Goal: Task Accomplishment & Management: Complete application form

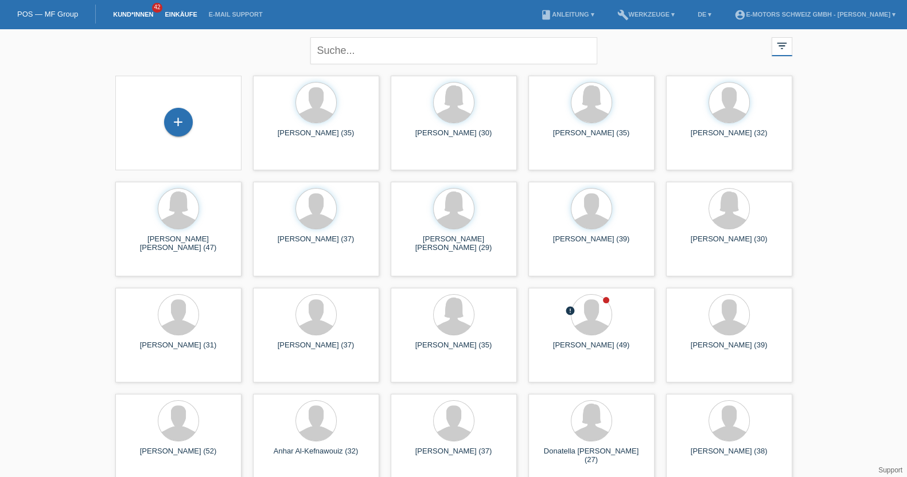
click at [168, 13] on link "Einkäufe" at bounding box center [181, 14] width 44 height 7
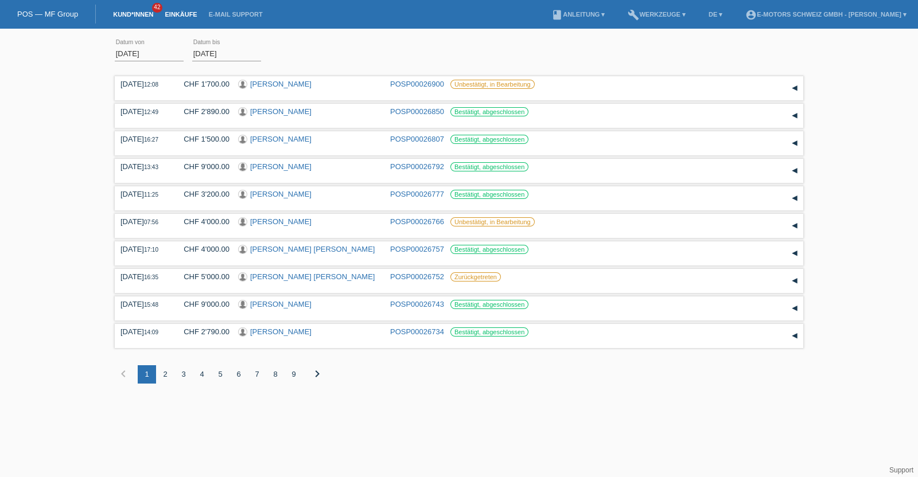
click at [139, 13] on link "Kund*innen" at bounding box center [133, 14] width 52 height 7
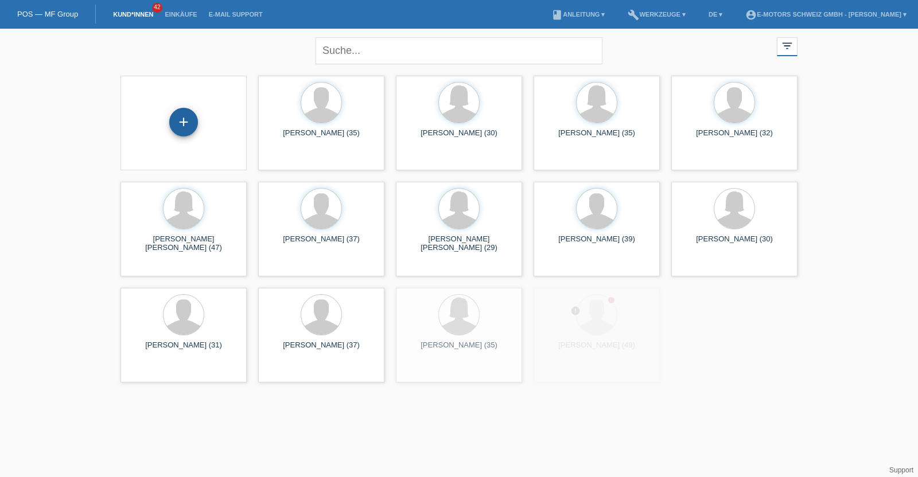
click at [174, 119] on div "+" at bounding box center [183, 122] width 29 height 29
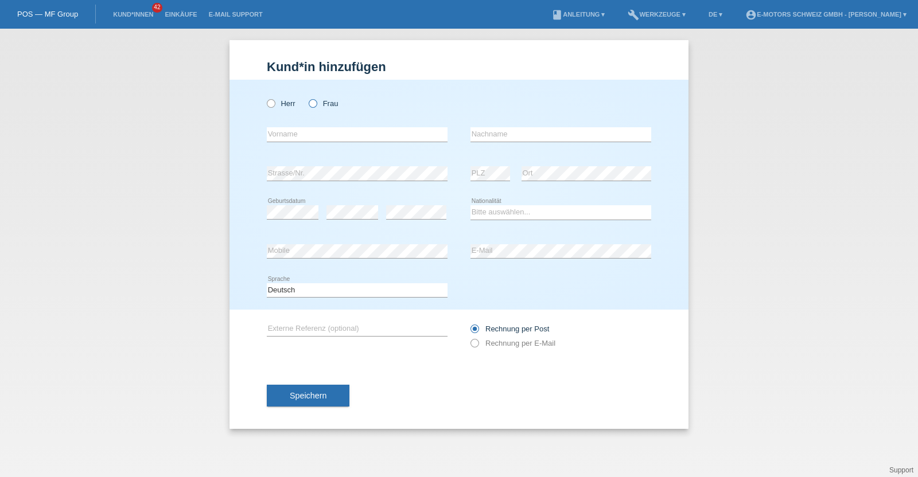
click at [307, 98] on icon at bounding box center [307, 98] width 0 height 0
click at [314, 104] on input "Frau" at bounding box center [312, 102] width 7 height 7
radio input "true"
click at [312, 133] on input "text" at bounding box center [357, 134] width 181 height 14
paste input "Ildiko"
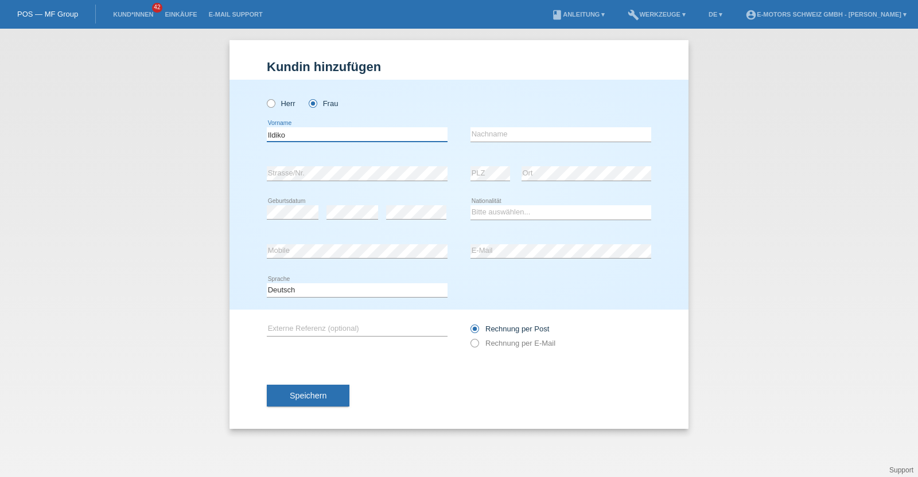
type input "Ildiko"
click at [485, 136] on input "text" at bounding box center [560, 134] width 181 height 14
type input "Kuruc"
click at [475, 215] on select "Bitte auswählen... Schweiz Deutschland Liechtenstein Österreich ------------ Af…" at bounding box center [560, 212] width 181 height 14
select select "HU"
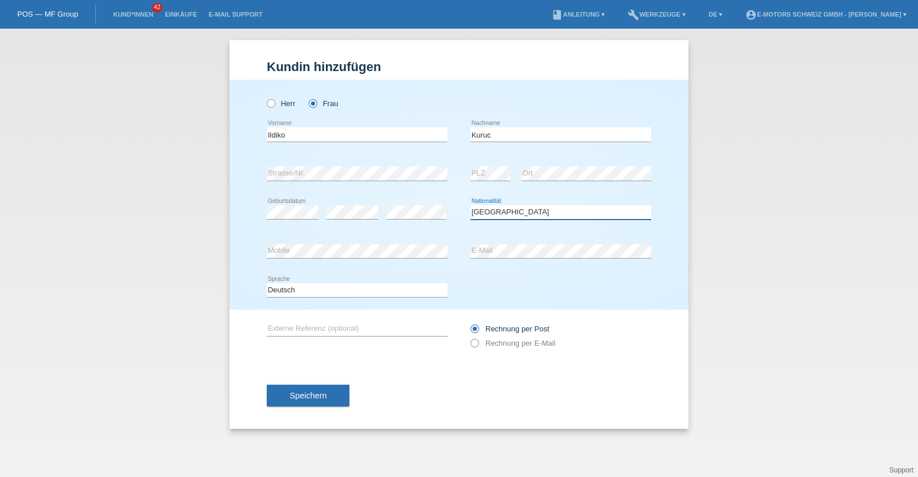
click at [470, 205] on select "Bitte auswählen... Schweiz Deutschland Liechtenstein Österreich ------------ Af…" at bounding box center [560, 212] width 181 height 14
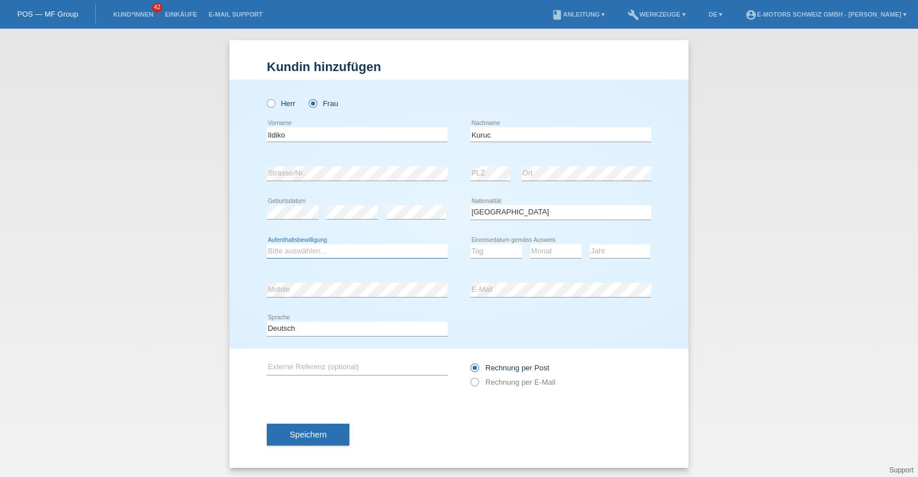
click at [356, 250] on select "Bitte auswählen... C B B - Flüchtlingsstatus Andere" at bounding box center [357, 251] width 181 height 14
select select "B"
click at [267, 244] on select "Bitte auswählen... C B B - Flüchtlingsstatus Andere" at bounding box center [357, 251] width 181 height 14
click at [477, 251] on select "Tag 01 02 03 04 05 06 07 08 09 10 11" at bounding box center [496, 251] width 52 height 14
click at [484, 247] on select "Tag 01 02 03 04 05 06 07 08 09 10 11" at bounding box center [496, 251] width 52 height 14
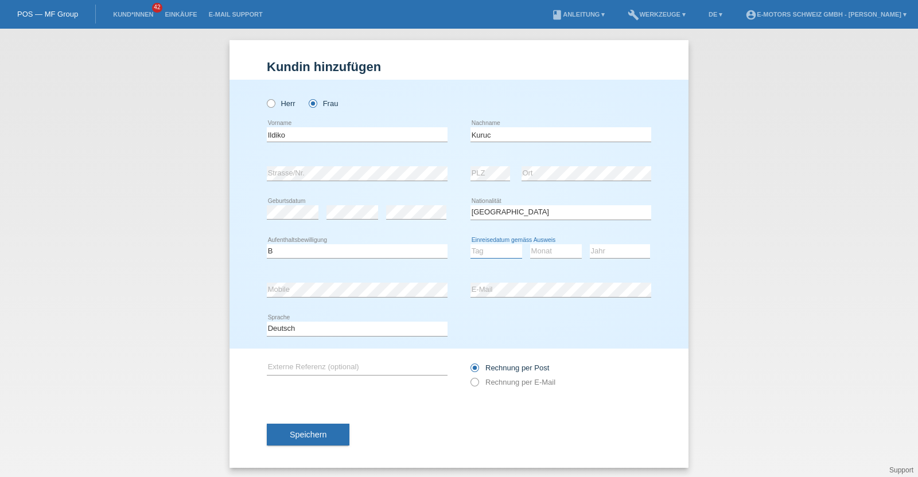
select select "31"
click at [470, 244] on select "Tag 01 02 03 04 05 06 07 08 09 10 11" at bounding box center [496, 251] width 52 height 14
click at [531, 249] on select "Monat 01 02 03 04 05 06 07 08 09 10 11" at bounding box center [556, 251] width 52 height 14
select select "03"
click at [530, 244] on select "Monat 01 02 03 04 05 06 07 08 09 10 11" at bounding box center [556, 251] width 52 height 14
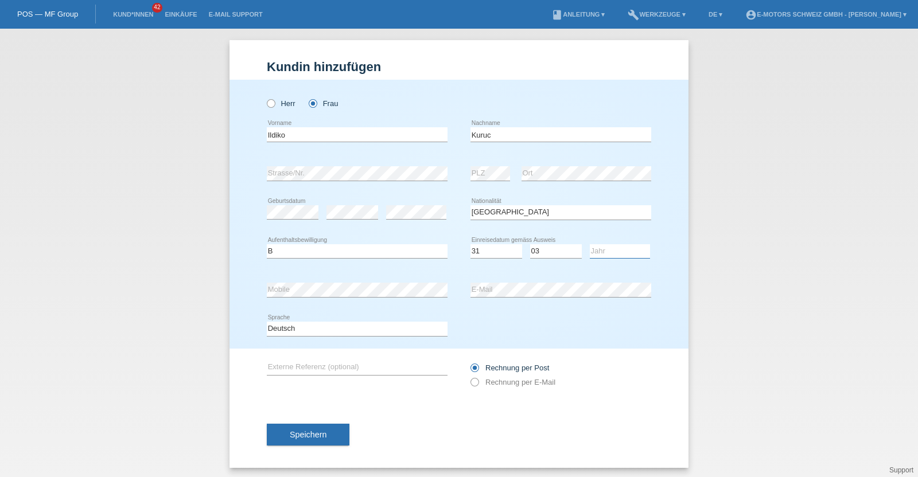
click at [609, 249] on select "Jahr 2025 2024 2023 2022 2021 2020 2019 2018 2017 2016 2015 2014 2013 2012 2011…" at bounding box center [620, 251] width 60 height 14
select select "2014"
click at [590, 244] on select "Jahr 2025 2024 2023 2022 2021 2020 2019 2018 2017 2016 2015 2014 2013 2012 2011…" at bounding box center [620, 251] width 60 height 14
click at [411, 298] on div "error Mobile error E-Mail" at bounding box center [459, 290] width 384 height 39
click at [207, 295] on div "Kund*in hinzufügen Kunde hinzufügen Kundin hinzufügen Herr Frau Ildiko error Vo…" at bounding box center [459, 253] width 918 height 449
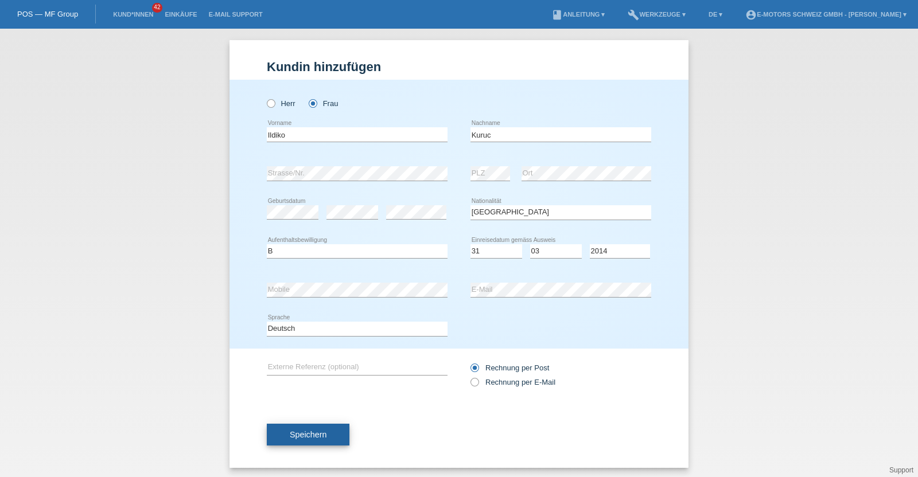
click at [322, 429] on button "Speichern" at bounding box center [308, 435] width 83 height 22
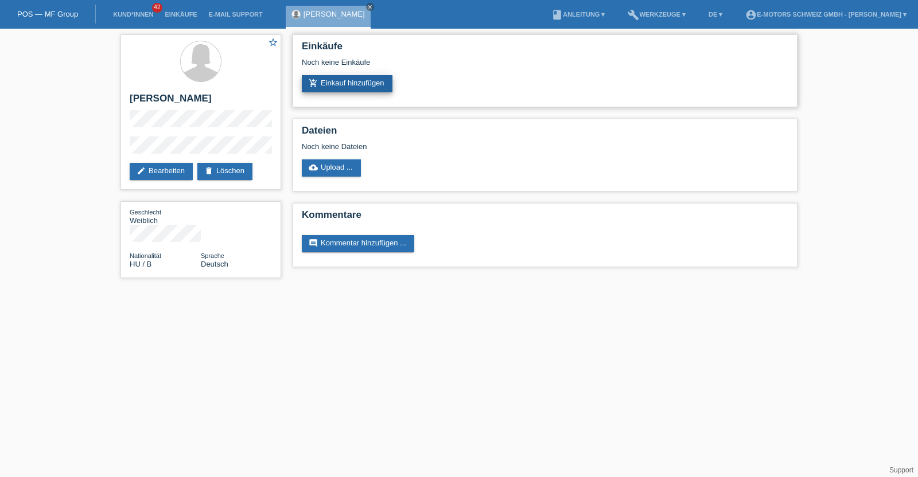
click at [316, 89] on link "add_shopping_cart Einkauf hinzufügen" at bounding box center [347, 83] width 91 height 17
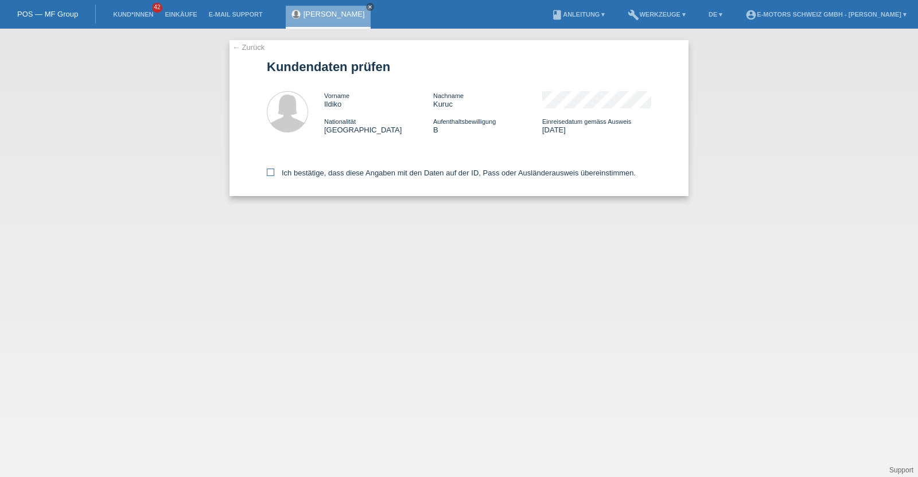
click at [333, 169] on label "Ich bestätige, dass diese Angaben mit den Daten auf der ID, Pass oder Ausländer…" at bounding box center [451, 173] width 369 height 9
click at [274, 169] on input "Ich bestätige, dass diese Angaben mit den Daten auf der ID, Pass oder Ausländer…" at bounding box center [270, 172] width 7 height 7
checkbox input "true"
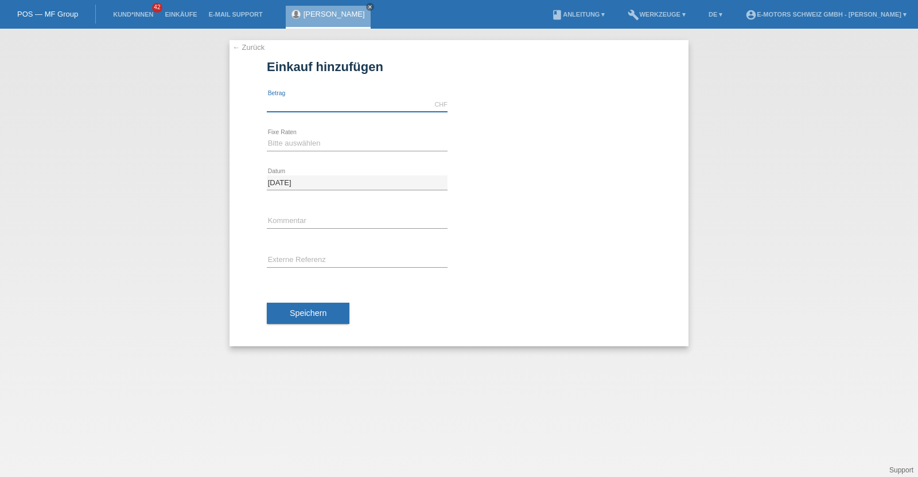
click at [330, 105] on input "text" at bounding box center [357, 105] width 181 height 14
type input "2890.00"
click at [310, 155] on div "Bitte auswählen 12 Raten 24 Raten 36 Raten 48 Raten error Fixe Raten" at bounding box center [357, 143] width 181 height 39
click at [310, 148] on select "Bitte auswählen 12 Raten 24 Raten 36 Raten 48 Raten" at bounding box center [357, 144] width 181 height 14
select select "214"
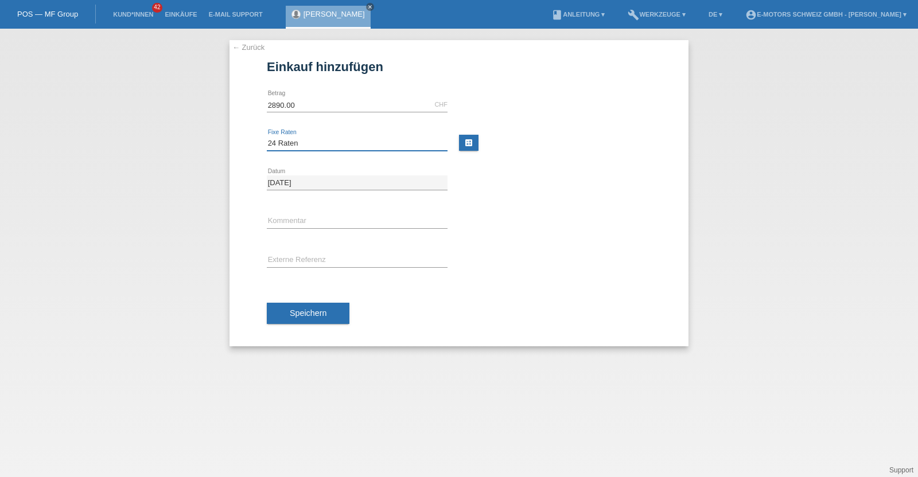
click at [267, 137] on select "Bitte auswählen 12 Raten 24 Raten 36 Raten 48 Raten" at bounding box center [357, 144] width 181 height 14
click at [295, 216] on input "text" at bounding box center [357, 222] width 181 height 14
type input "Kenan"
click at [306, 313] on span "Speichern" at bounding box center [308, 313] width 37 height 9
